Goal: Task Accomplishment & Management: Manage account settings

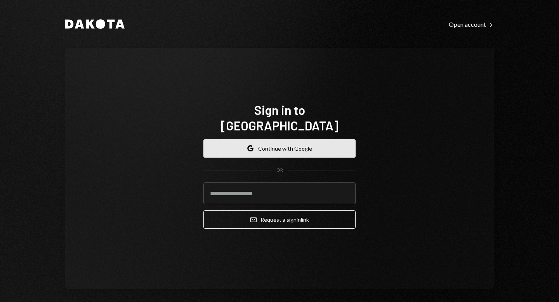
click at [254, 146] on button "Google Continue with Google" at bounding box center [279, 148] width 152 height 18
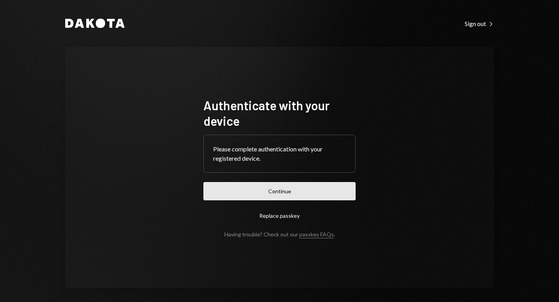
click at [273, 193] on button "Continue" at bounding box center [279, 191] width 152 height 18
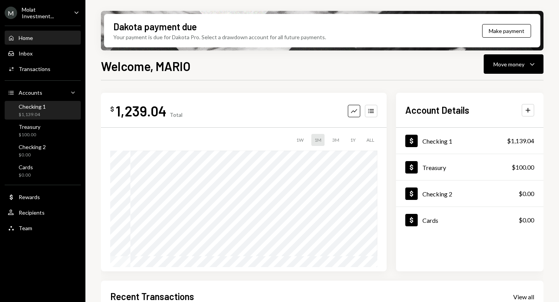
click at [50, 113] on div "Checking 1 $1,139.04" at bounding box center [43, 110] width 70 height 15
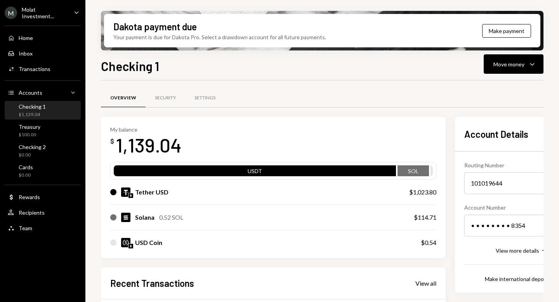
scroll to position [153, 0]
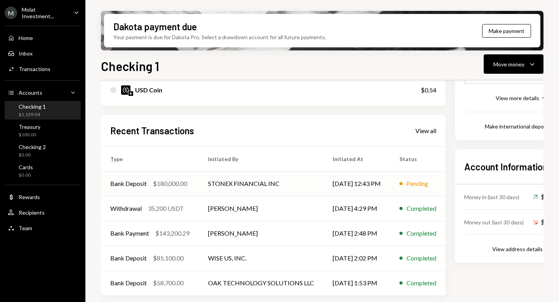
click at [239, 188] on td "STONEX FINANCIAL INC" at bounding box center [261, 183] width 125 height 25
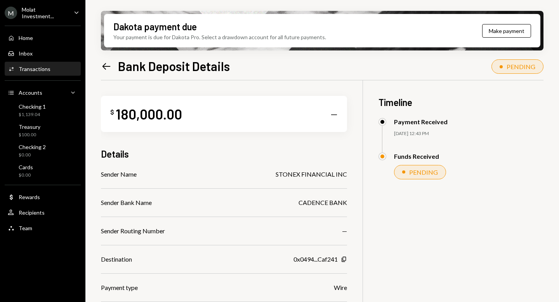
click at [109, 62] on icon "Left Arrow" at bounding box center [106, 66] width 11 height 11
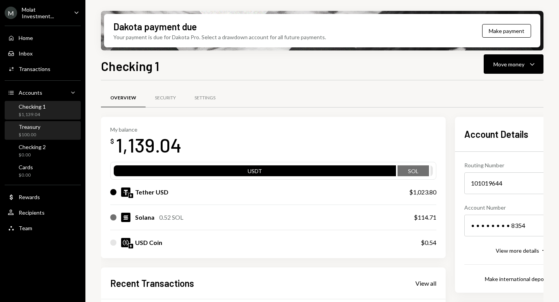
click at [47, 132] on div "Treasury $100.00" at bounding box center [43, 130] width 70 height 15
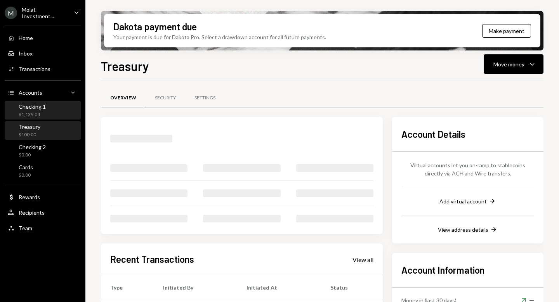
click at [43, 106] on div "Checking 1" at bounding box center [32, 106] width 27 height 7
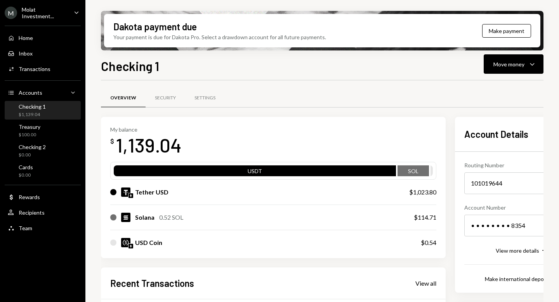
click at [49, 17] on div "M Molat Investment..." at bounding box center [36, 12] width 63 height 13
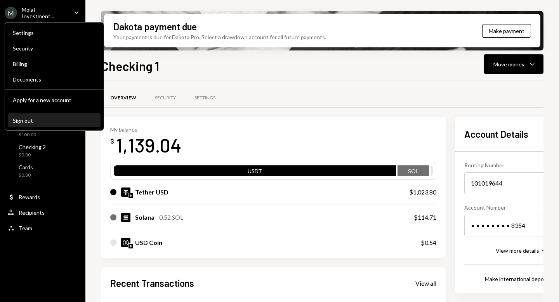
click at [45, 122] on div "Sign out" at bounding box center [54, 120] width 83 height 7
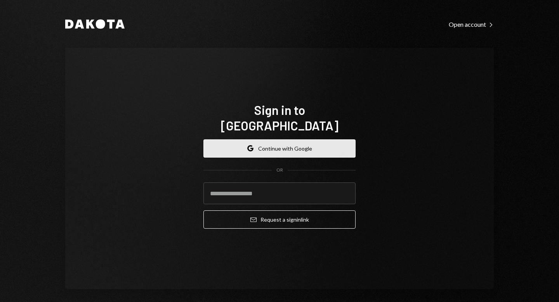
click at [263, 139] on button "Google Continue with Google" at bounding box center [279, 148] width 152 height 18
